Goal: Task Accomplishment & Management: Manage account settings

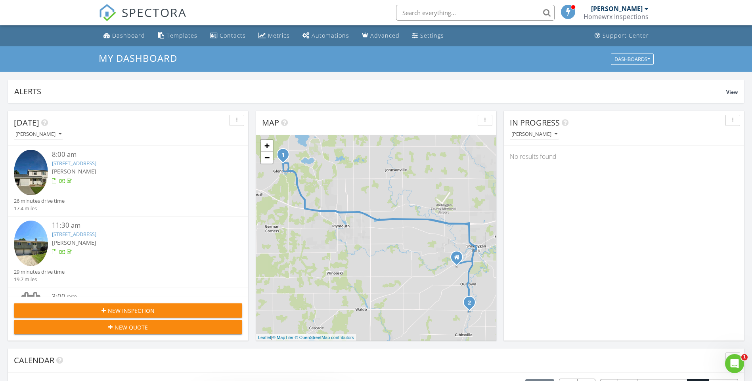
click at [129, 36] on div "Dashboard" at bounding box center [128, 36] width 33 height 8
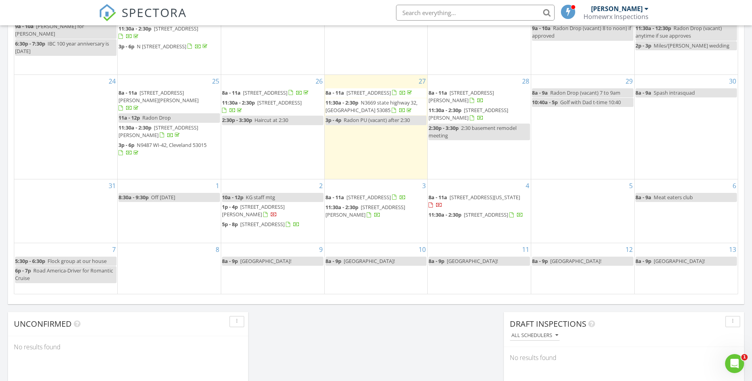
scroll to position [436, 0]
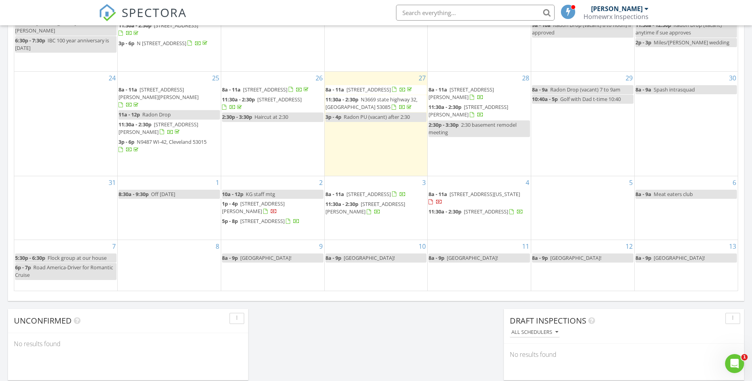
click at [472, 191] on span "1814 Illinois Ave, New Holstein 53061" at bounding box center [485, 194] width 71 height 7
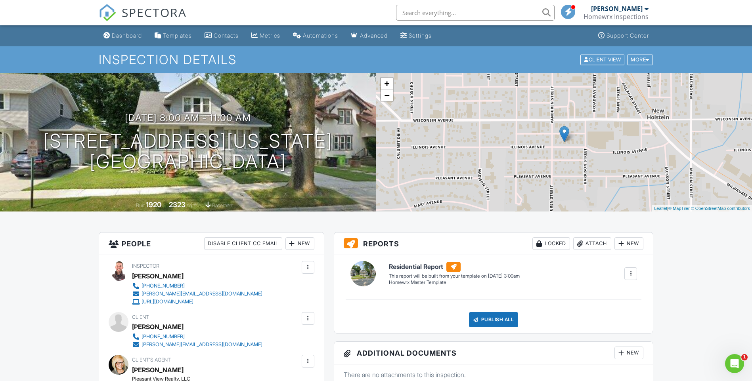
click at [302, 240] on div "New" at bounding box center [299, 244] width 29 height 13
click at [317, 288] on li "Listing Agent" at bounding box center [328, 288] width 78 height 20
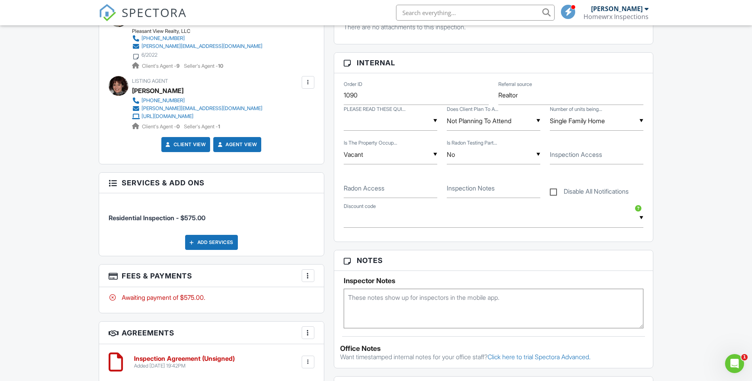
scroll to position [357, 0]
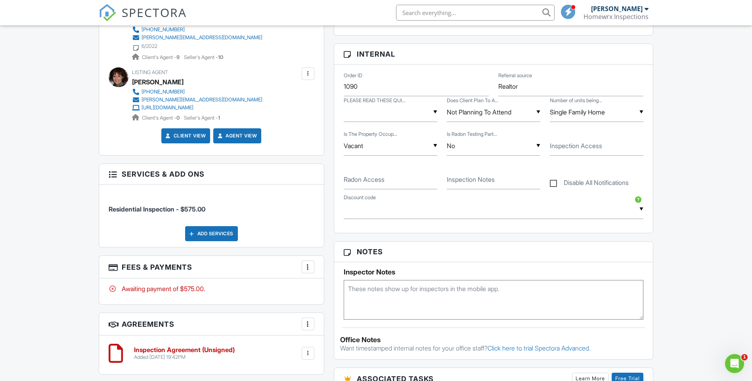
click at [431, 288] on textarea at bounding box center [494, 300] width 300 height 40
type textarea "emailed access request"
click at [435, 255] on h3 "Notes" at bounding box center [493, 252] width 319 height 21
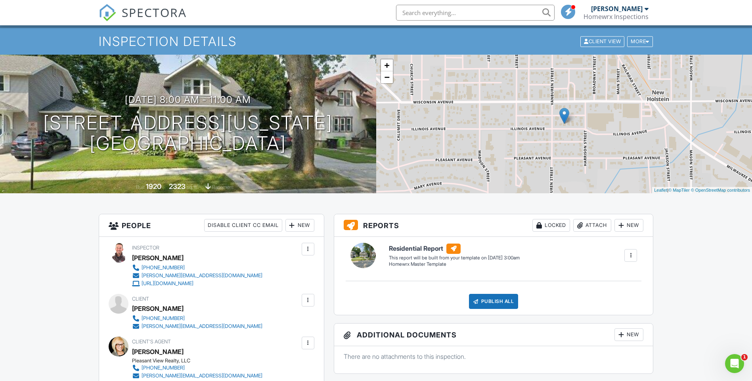
scroll to position [0, 0]
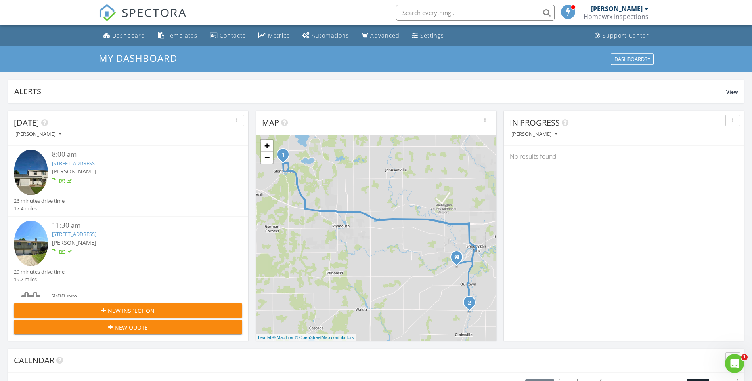
click at [131, 33] on div "Dashboard" at bounding box center [128, 36] width 33 height 8
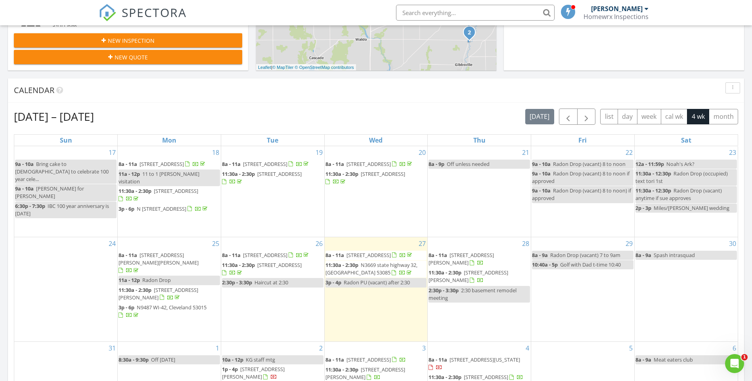
scroll to position [357, 0]
